Goal: Manage account settings

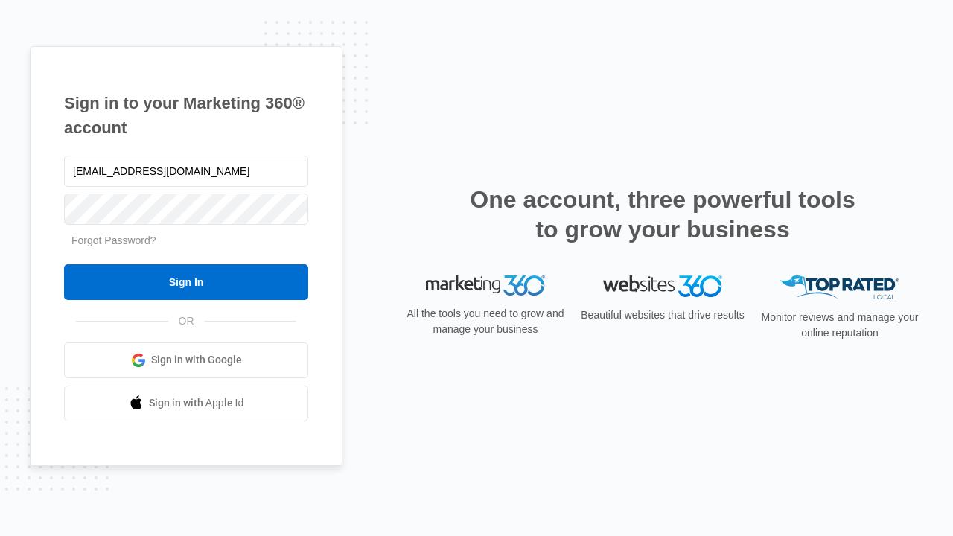
type input "dankie614@gmail.com"
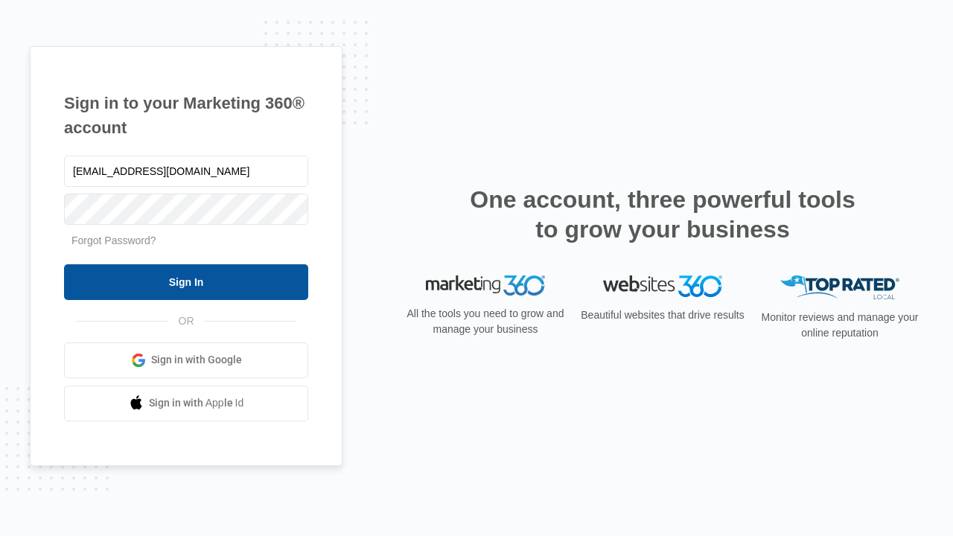
click at [186, 281] on input "Sign In" at bounding box center [186, 282] width 244 height 36
